Goal: Information Seeking & Learning: Learn about a topic

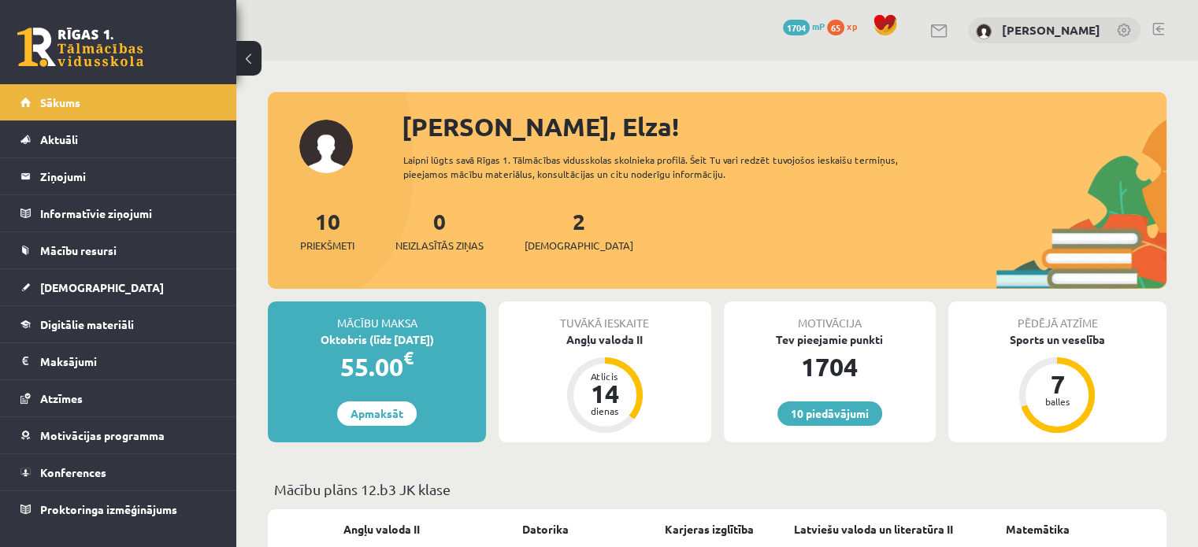
scroll to position [120, 0]
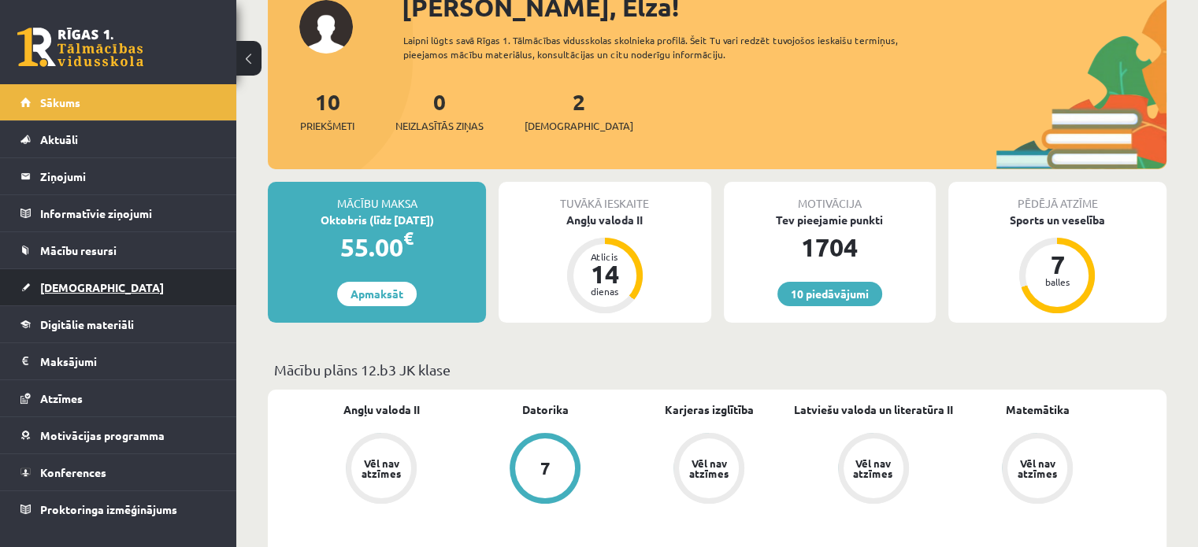
click at [70, 291] on span "[DEMOGRAPHIC_DATA]" at bounding box center [102, 287] width 124 height 14
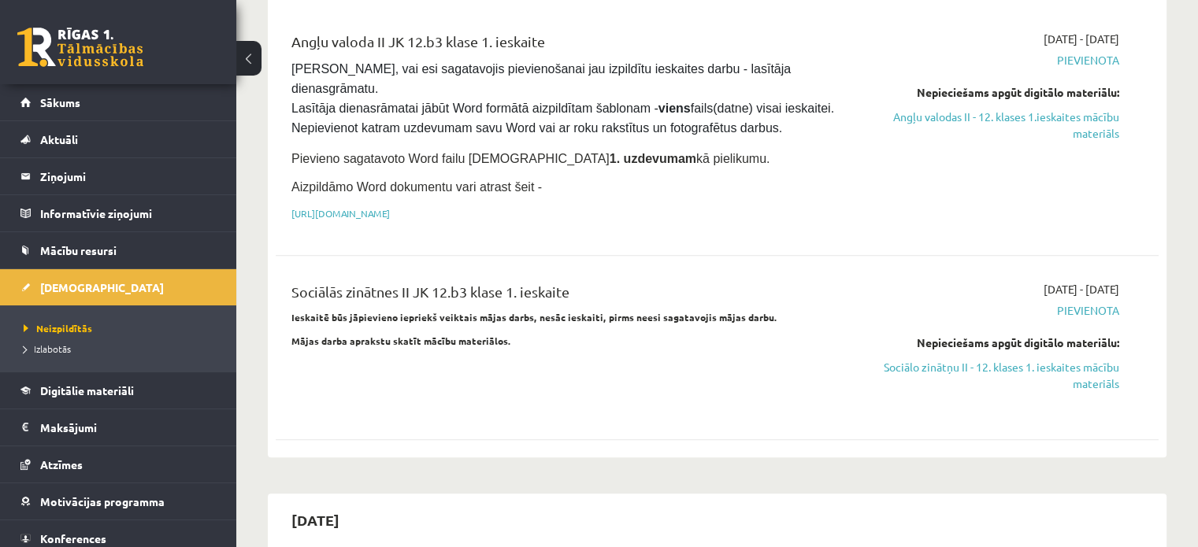
scroll to position [928, 0]
click at [1040, 360] on link "Sociālo zinātņu II - 12. klases 1. ieskaites mācību materiāls" at bounding box center [989, 376] width 260 height 33
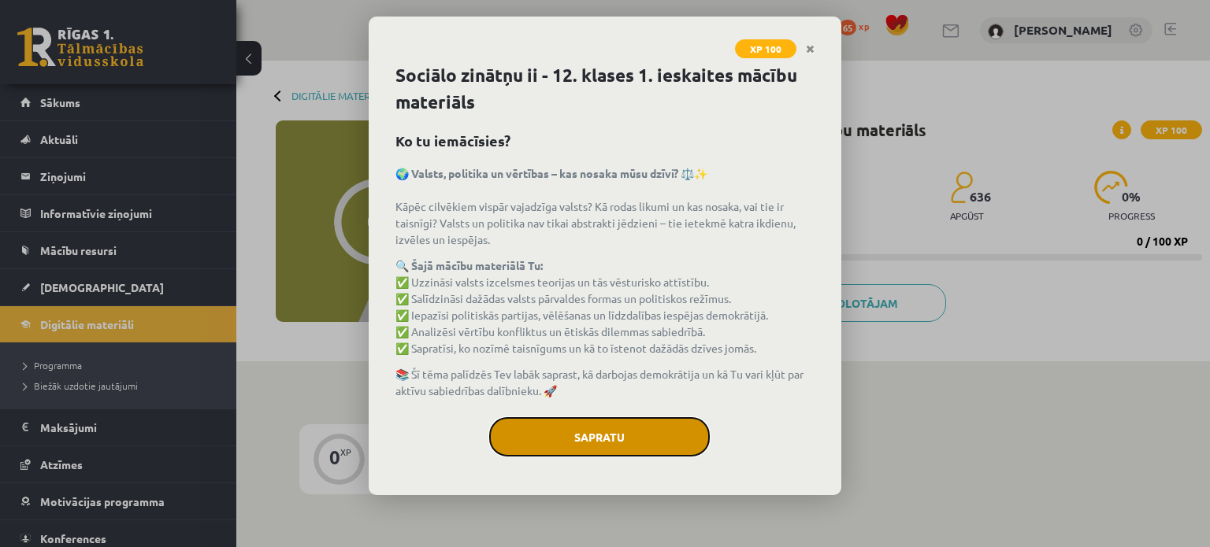
click at [661, 442] on button "Sapratu" at bounding box center [599, 436] width 221 height 39
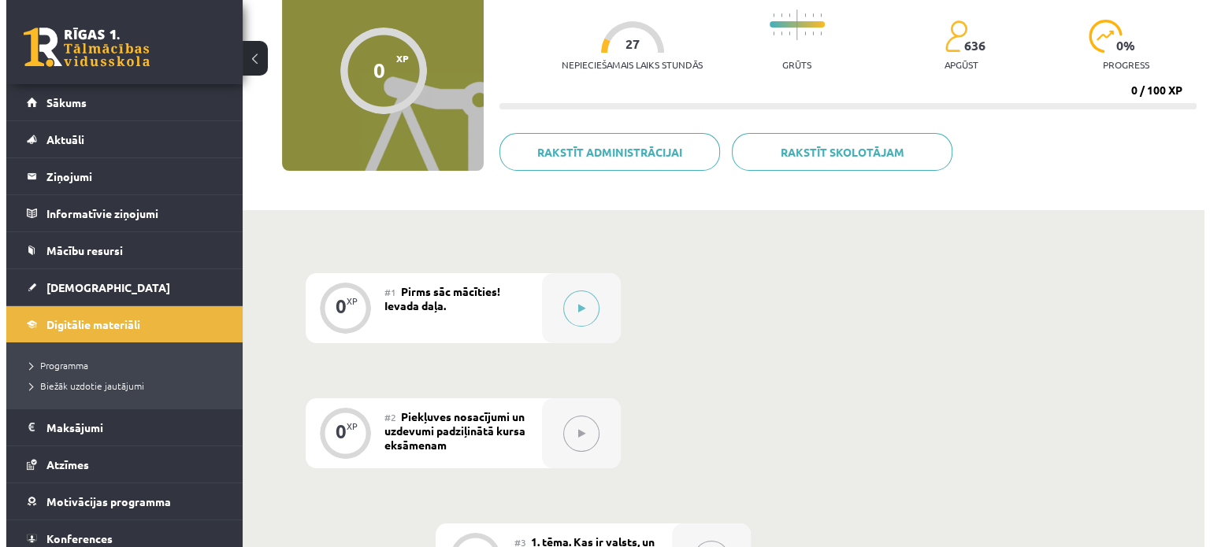
scroll to position [154, 0]
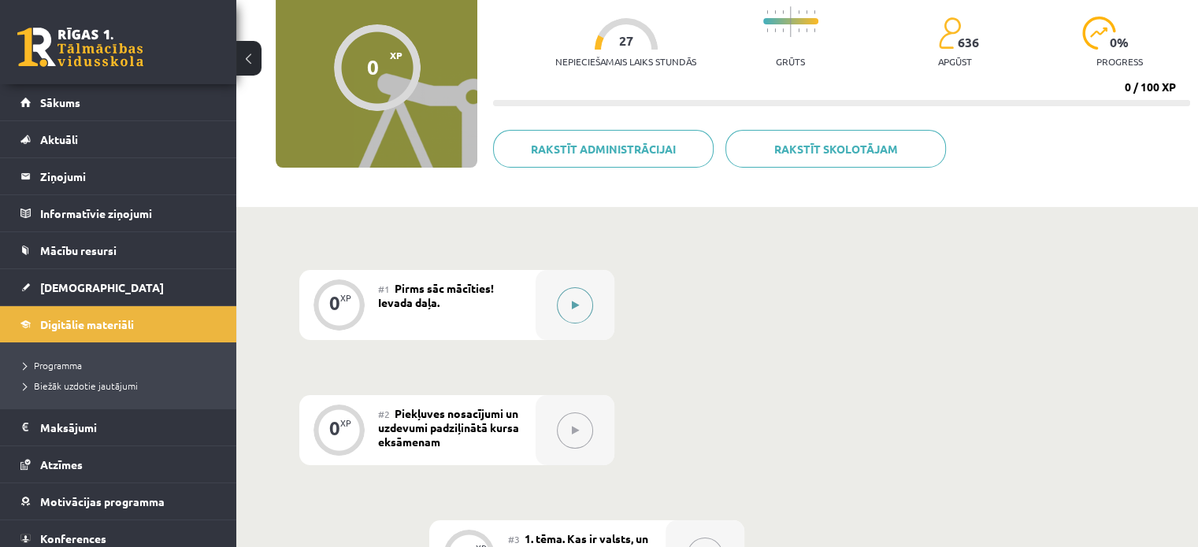
click at [577, 321] on button at bounding box center [575, 306] width 36 height 36
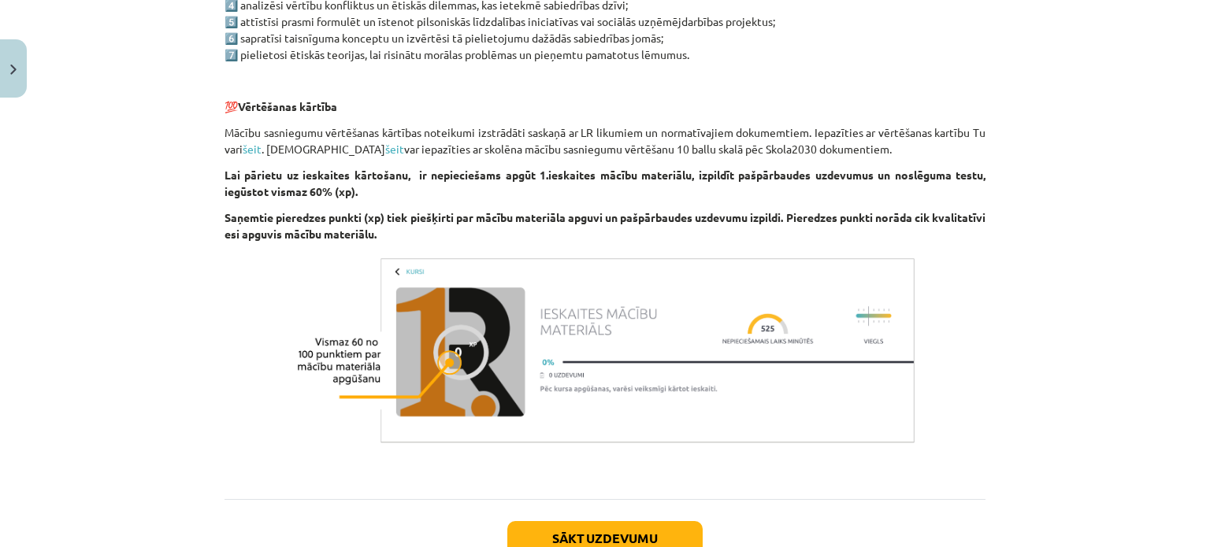
scroll to position [1033, 0]
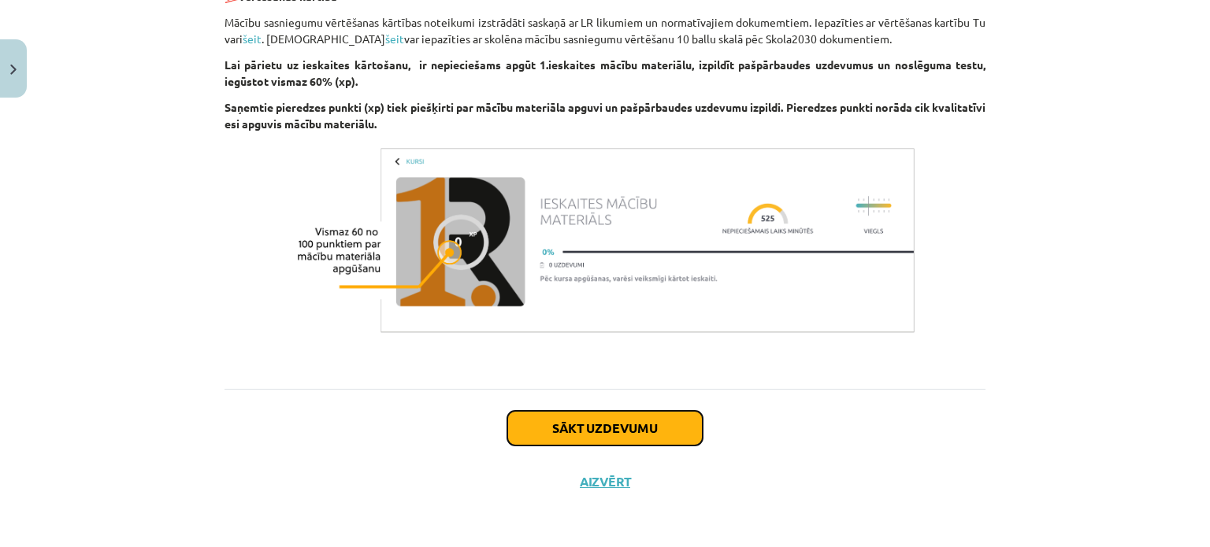
click at [611, 415] on button "Sākt uzdevumu" at bounding box center [604, 428] width 195 height 35
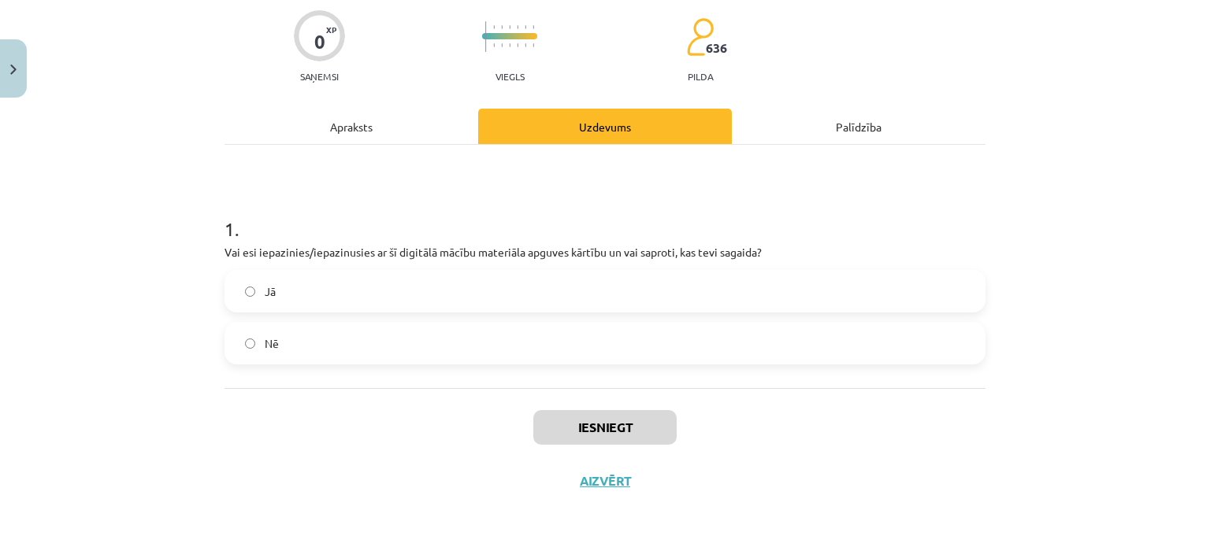
scroll to position [39, 0]
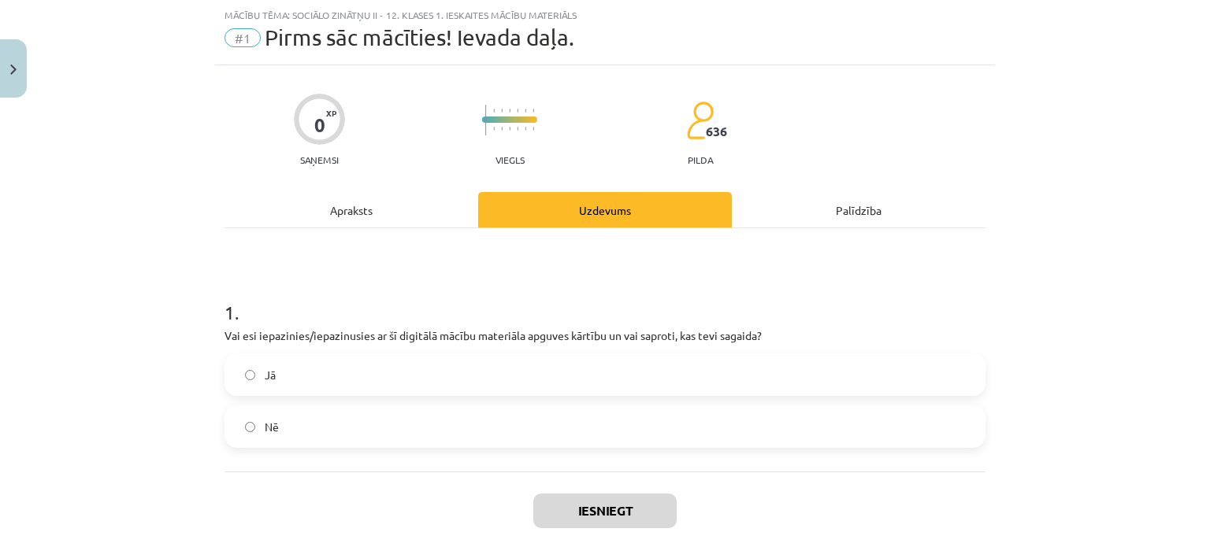
click at [566, 383] on label "Jā" at bounding box center [605, 374] width 758 height 39
click at [595, 502] on button "Iesniegt" at bounding box center [604, 511] width 143 height 35
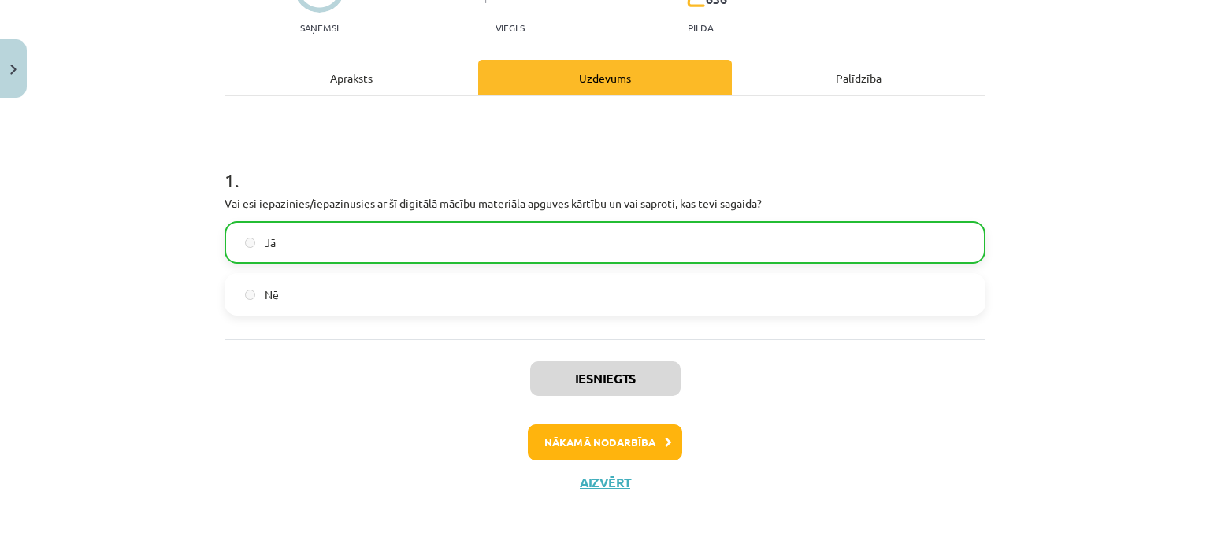
scroll to position [172, 0]
click at [645, 442] on button "Nākamā nodarbība" at bounding box center [605, 443] width 154 height 36
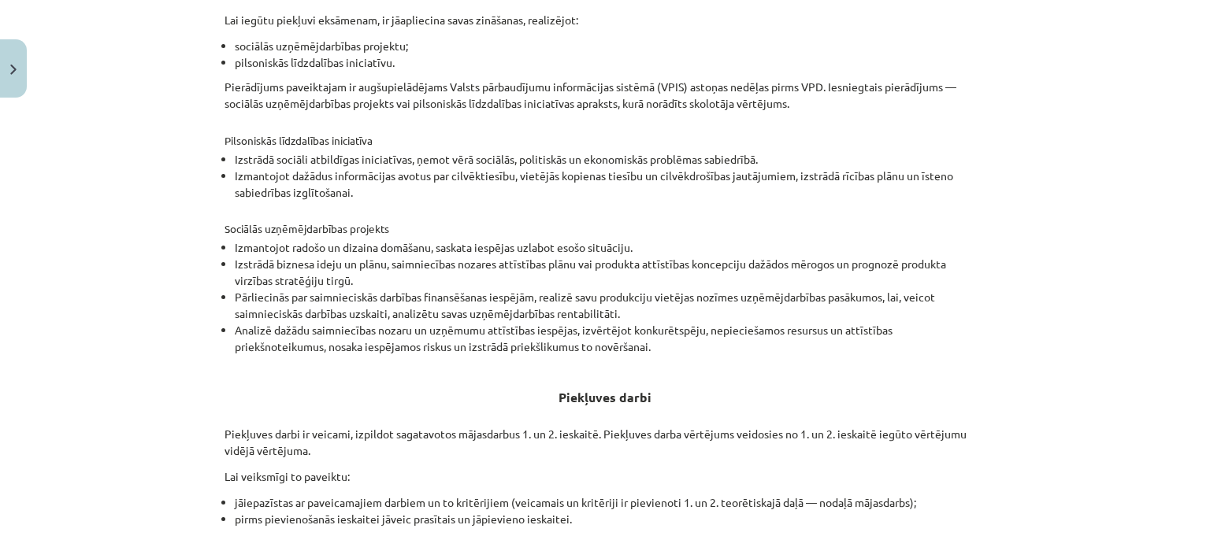
scroll to position [581, 0]
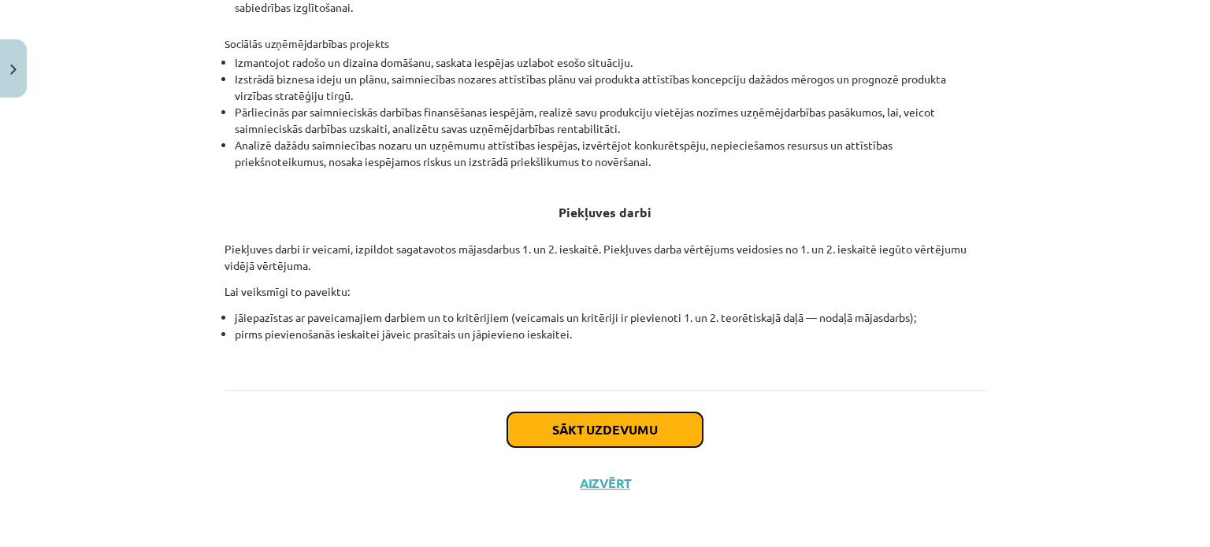
click at [670, 429] on button "Sākt uzdevumu" at bounding box center [604, 430] width 195 height 35
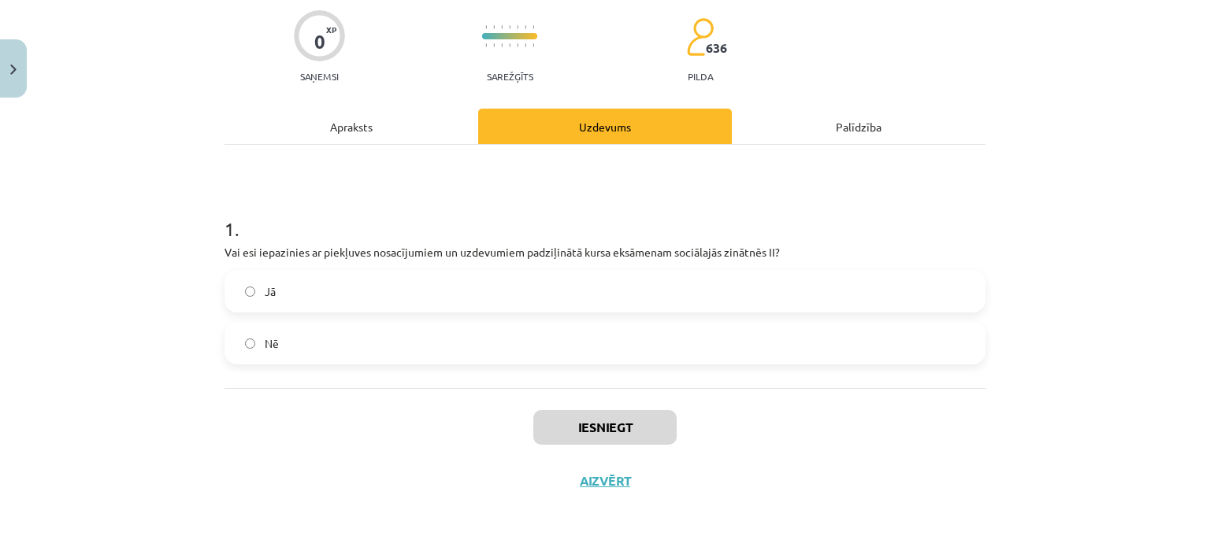
scroll to position [39, 0]
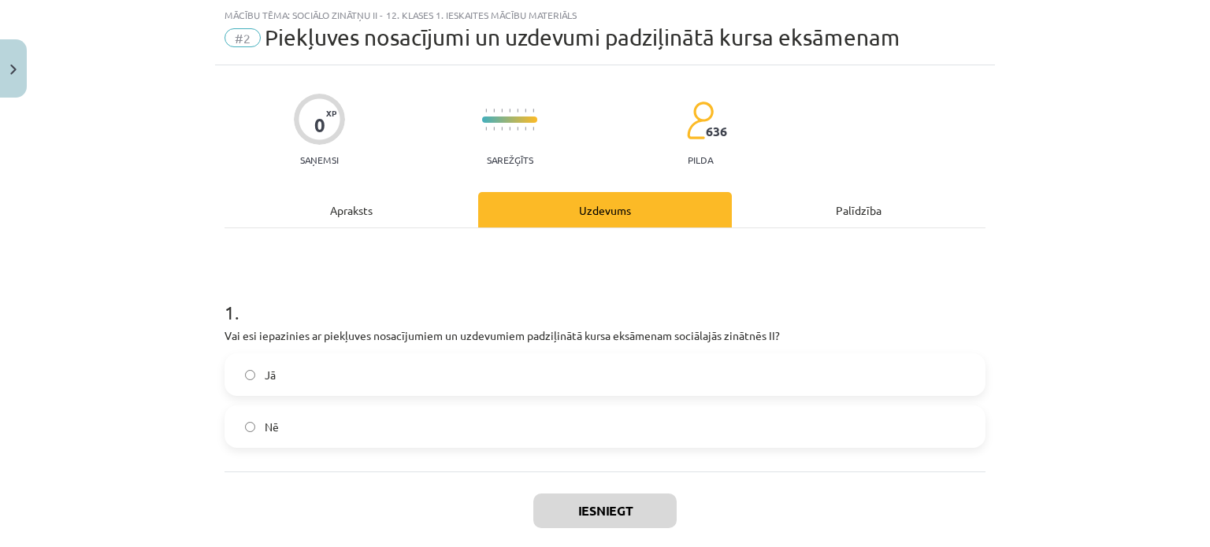
click at [648, 387] on label "Jā" at bounding box center [605, 374] width 758 height 39
click at [641, 500] on button "Iesniegt" at bounding box center [604, 511] width 143 height 35
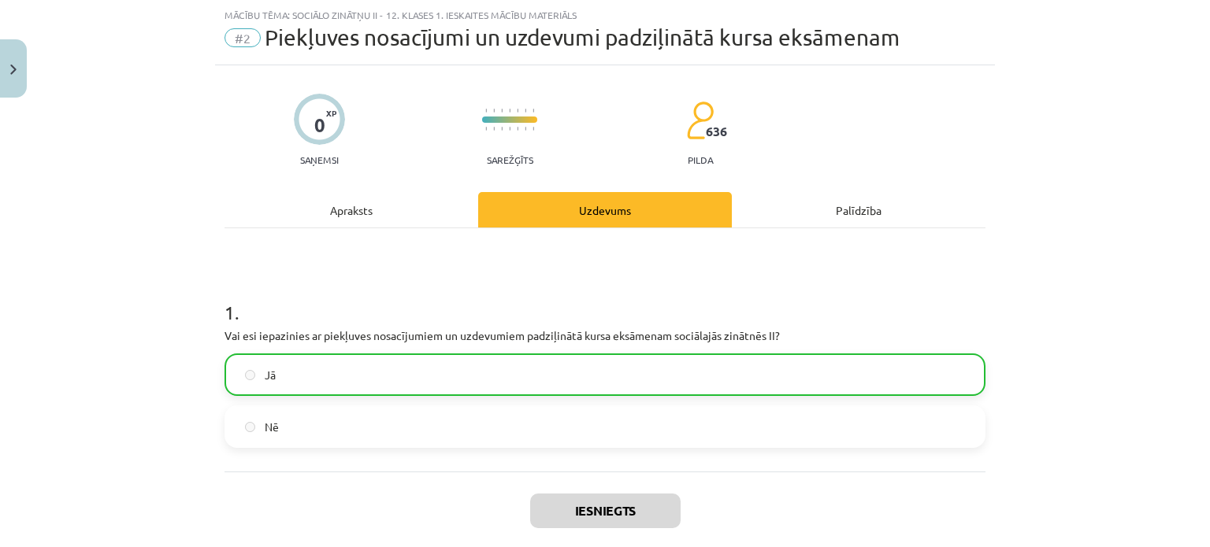
scroll to position [172, 0]
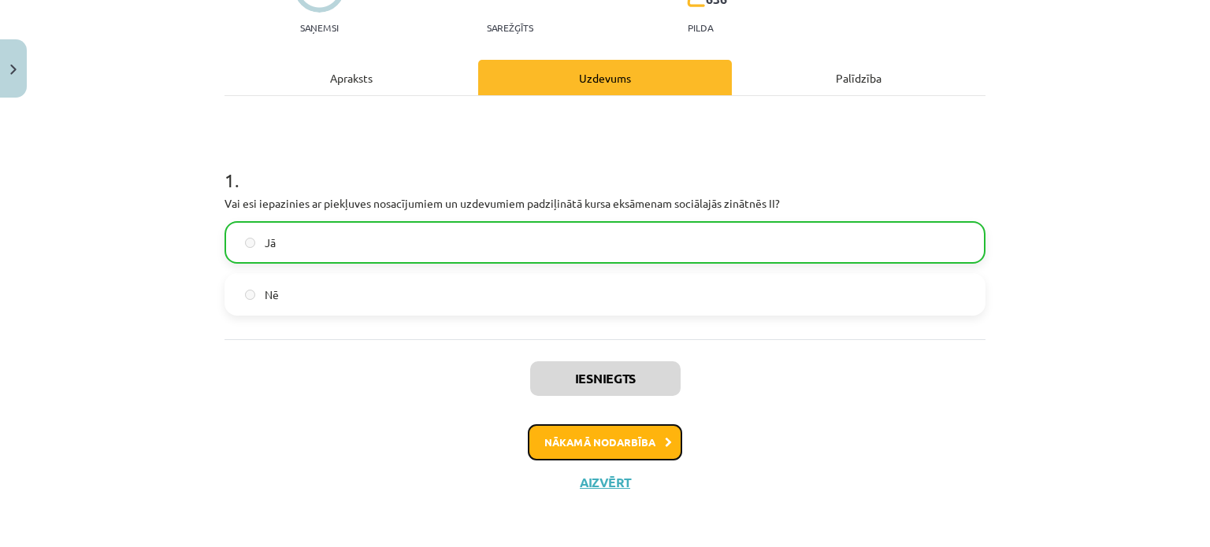
click at [651, 447] on button "Nākamā nodarbība" at bounding box center [605, 443] width 154 height 36
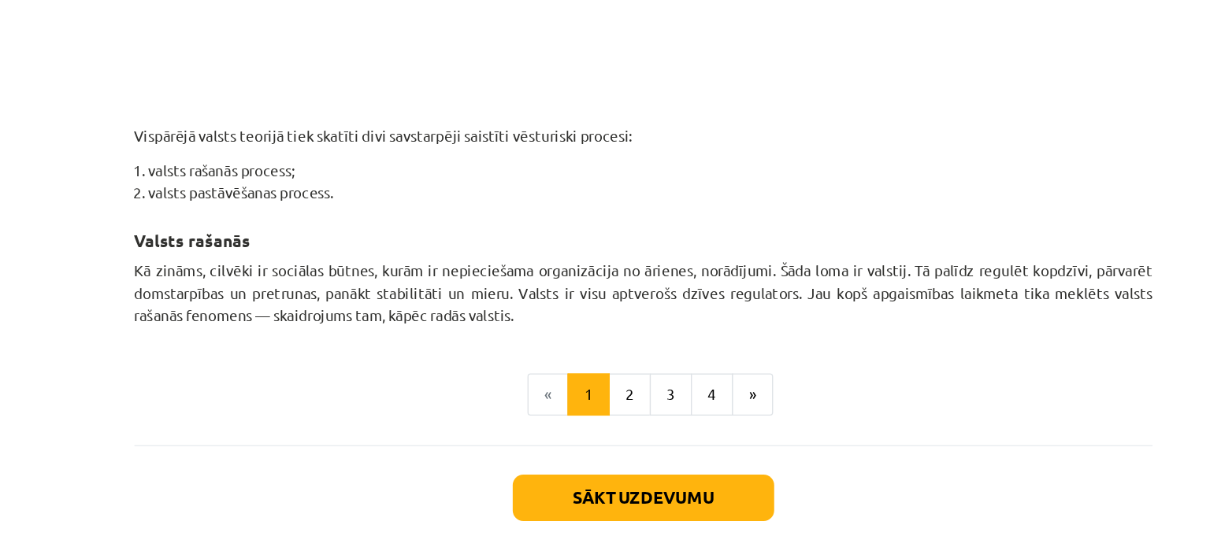
scroll to position [911, 0]
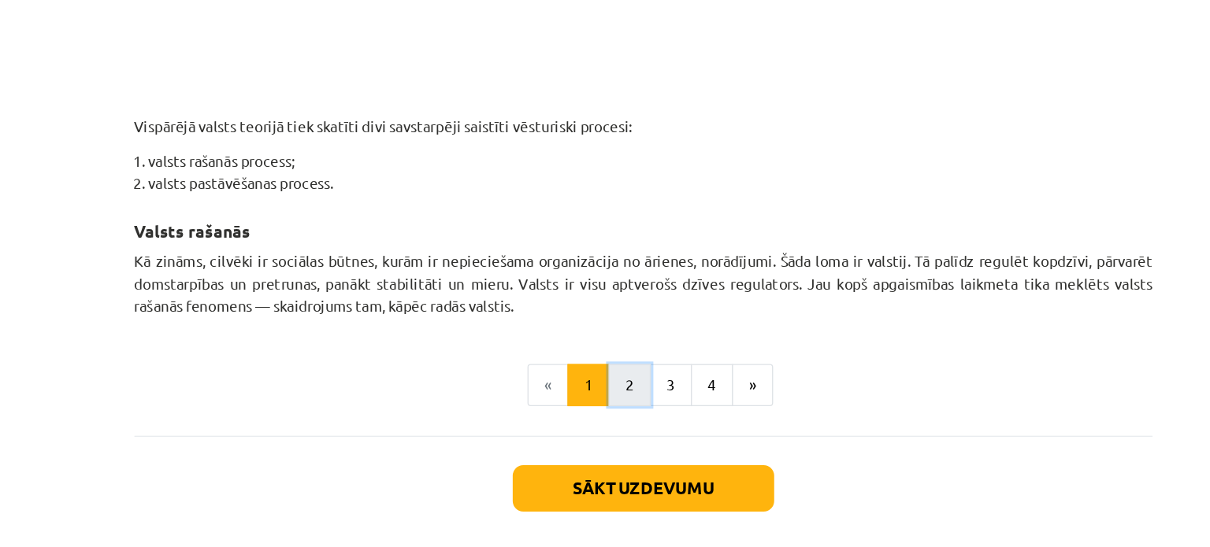
click at [586, 355] on button "2" at bounding box center [595, 354] width 32 height 32
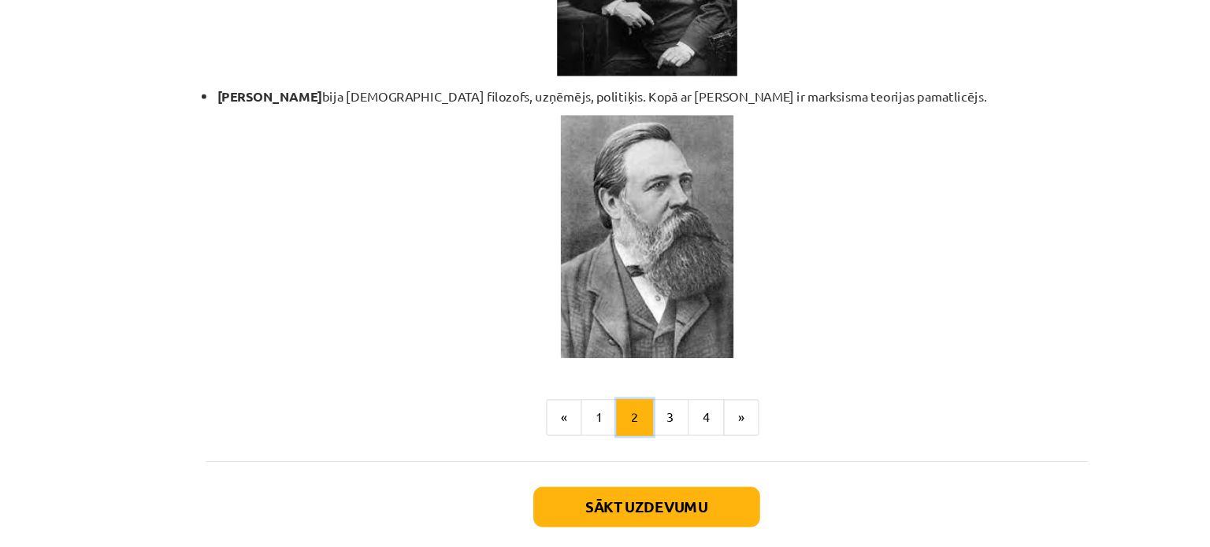
scroll to position [3428, 0]
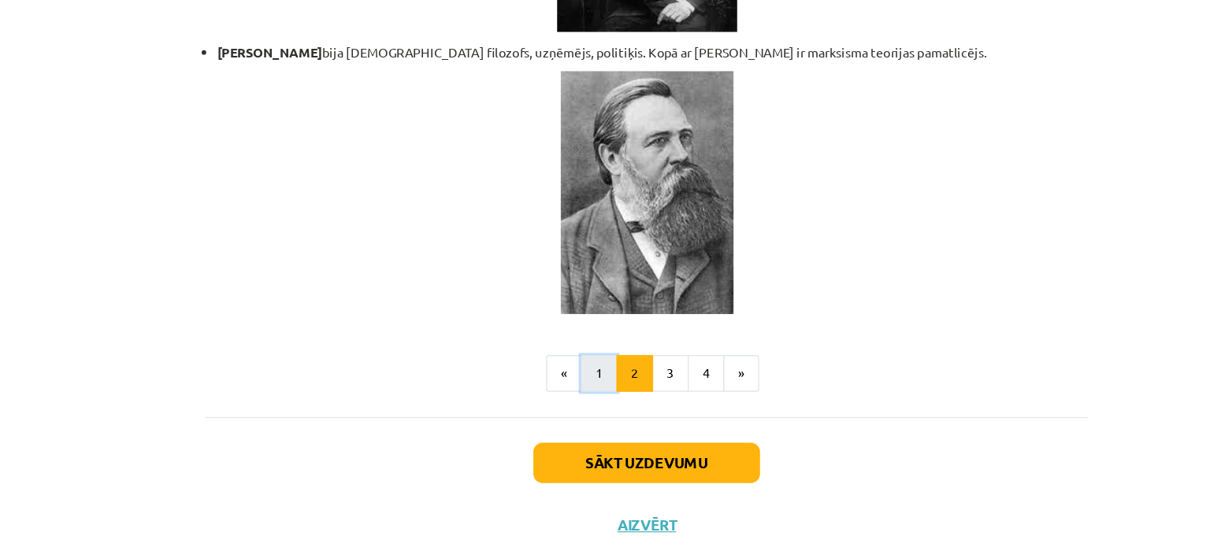
click at [566, 358] on button "1" at bounding box center [564, 374] width 32 height 32
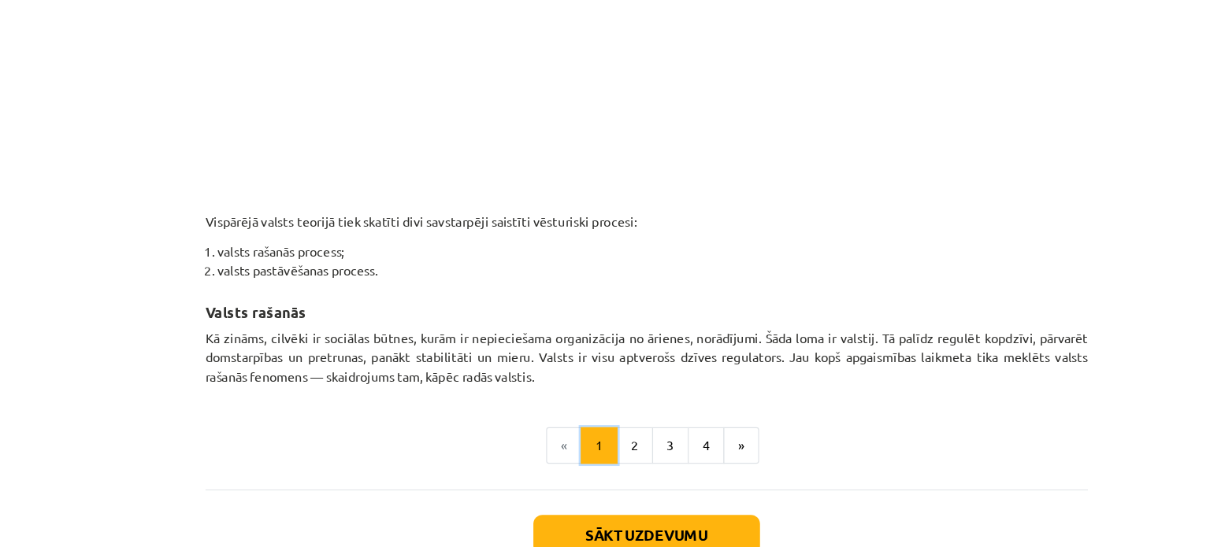
scroll to position [911, 0]
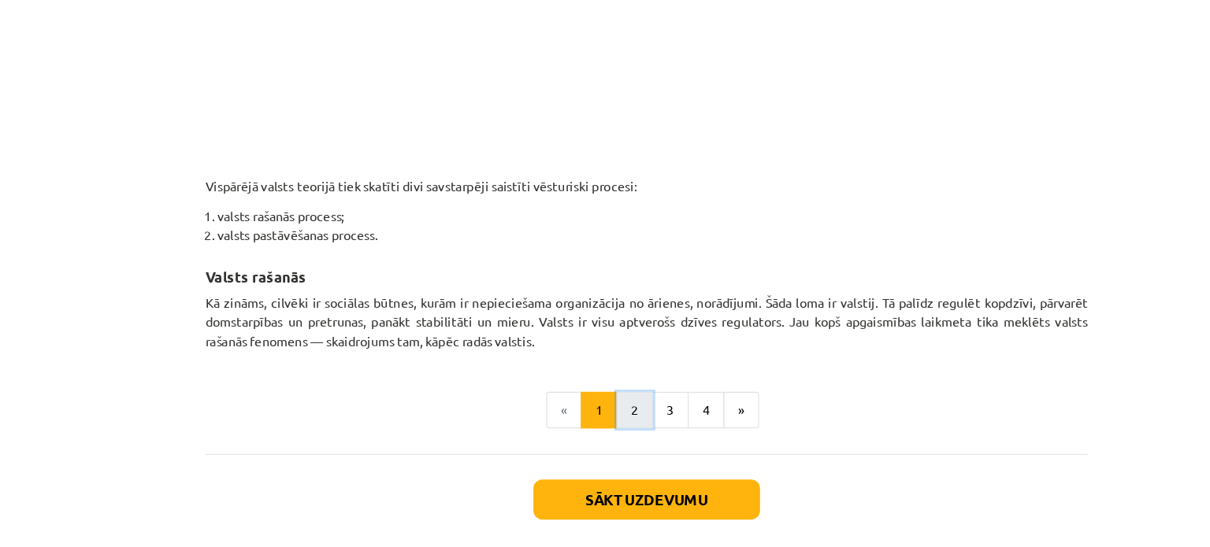
click at [593, 349] on button "2" at bounding box center [595, 354] width 32 height 32
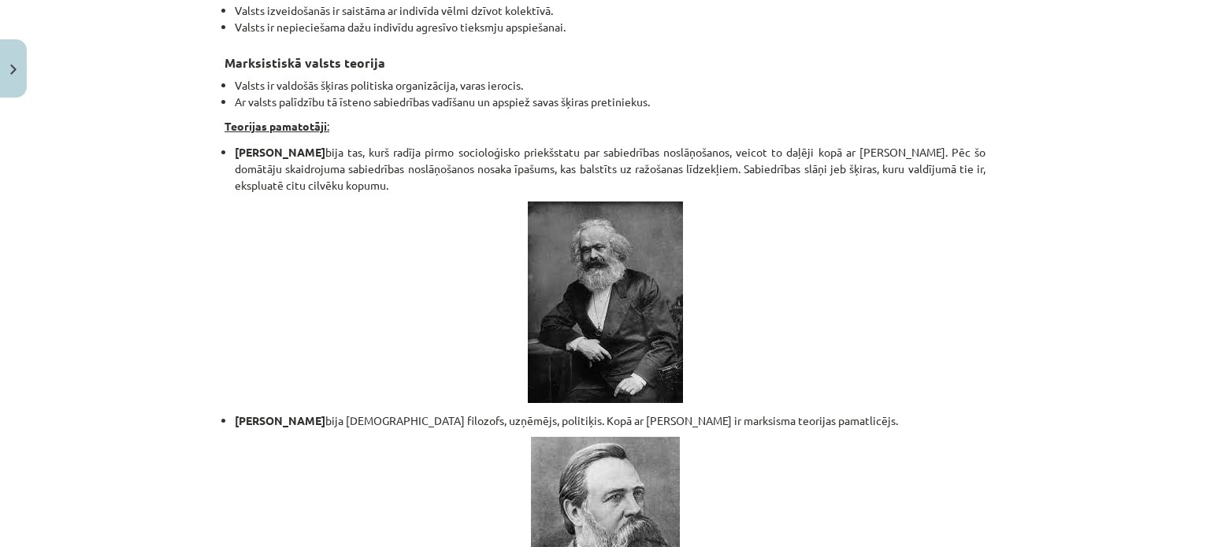
scroll to position [3428, 0]
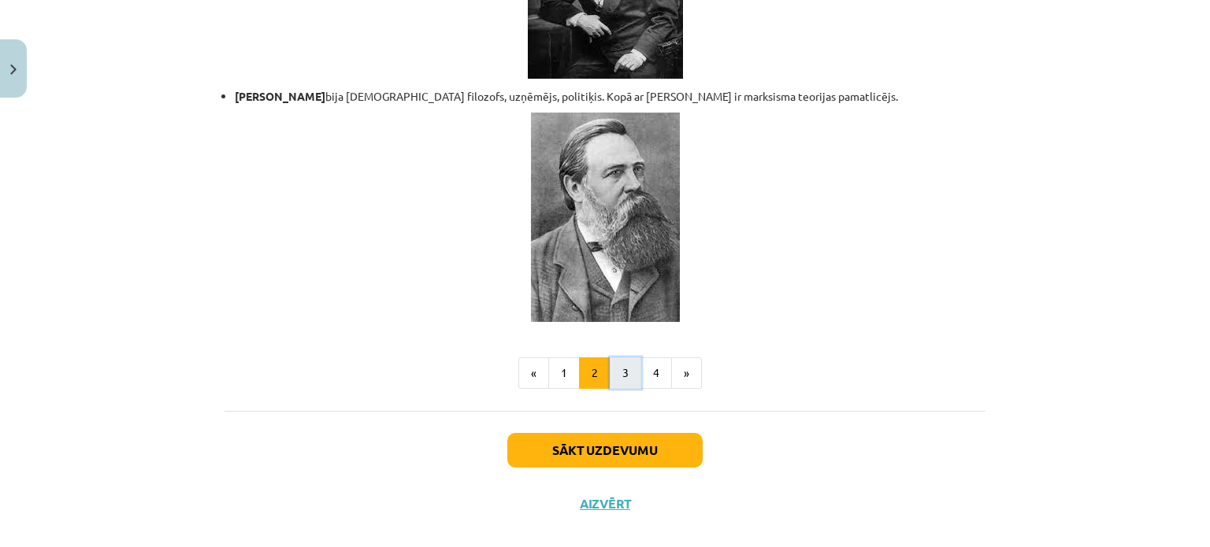
click at [618, 358] on button "3" at bounding box center [626, 374] width 32 height 32
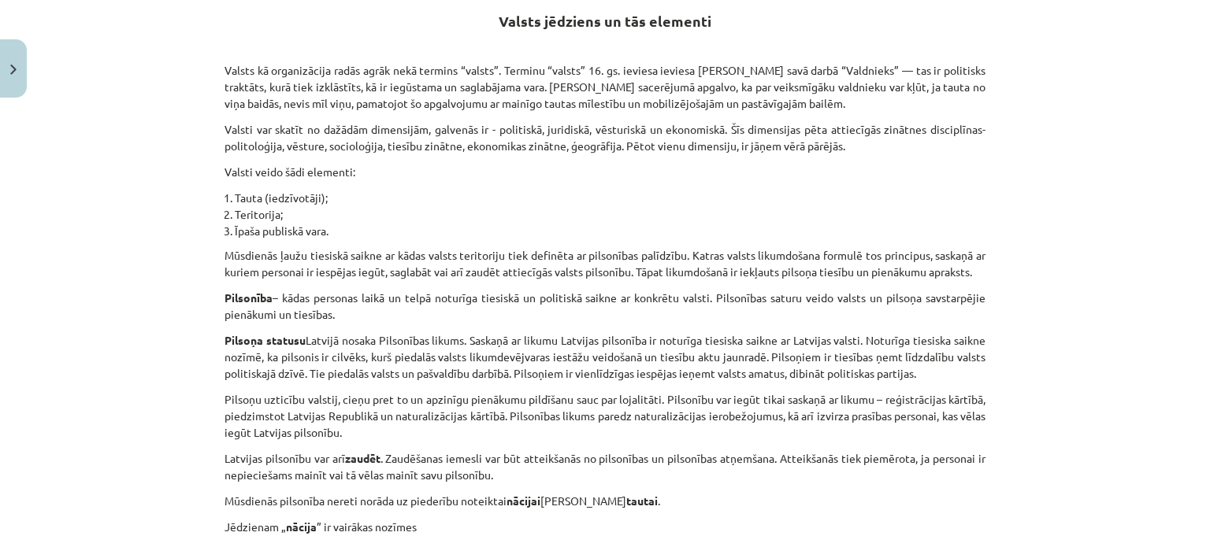
scroll to position [974, 0]
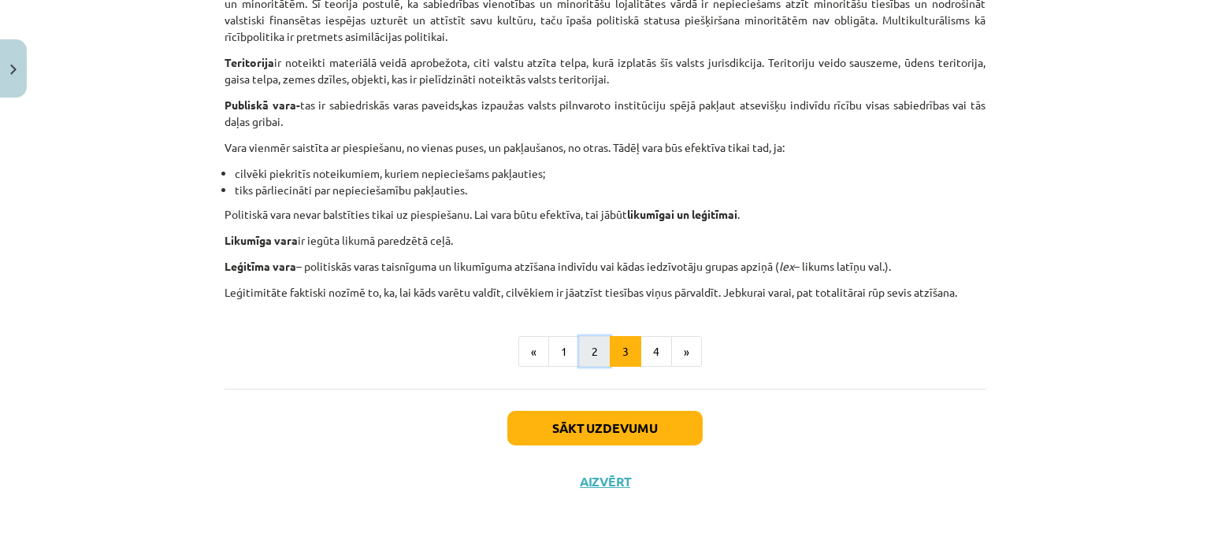
click at [584, 343] on button "2" at bounding box center [595, 352] width 32 height 32
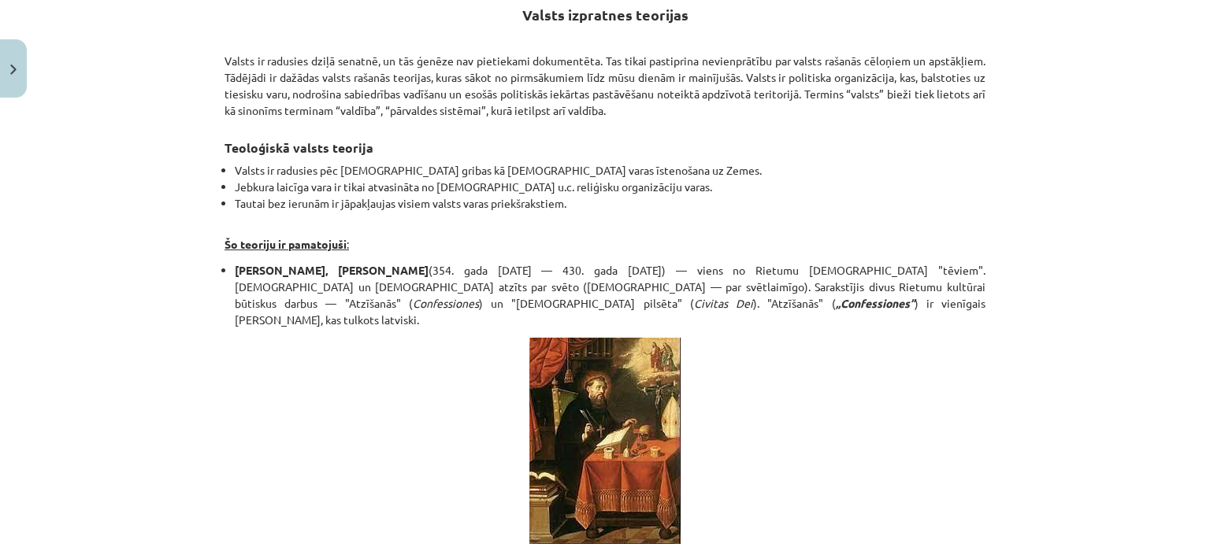
scroll to position [281, 0]
